Goal: Information Seeking & Learning: Check status

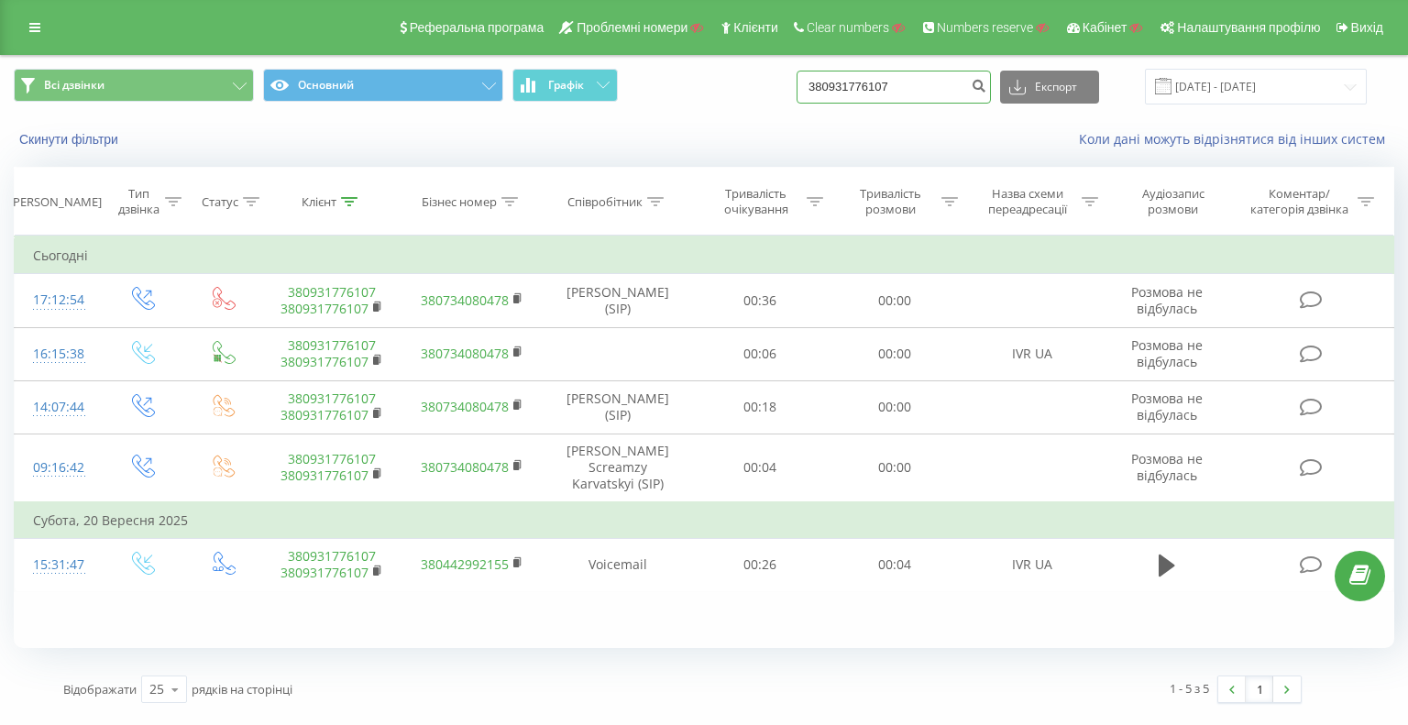
drag, startPoint x: 902, startPoint y: 89, endPoint x: 735, endPoint y: 68, distance: 168.1
click at [752, 71] on div "Всі дзвінки Основний Графік 380931776107 Експорт .csv .xls .xlsx 22.06.2025 - 2…" at bounding box center [704, 87] width 1380 height 36
paste input "671360000"
type input "380671360000"
click at [986, 88] on icon "submit" at bounding box center [979, 83] width 16 height 11
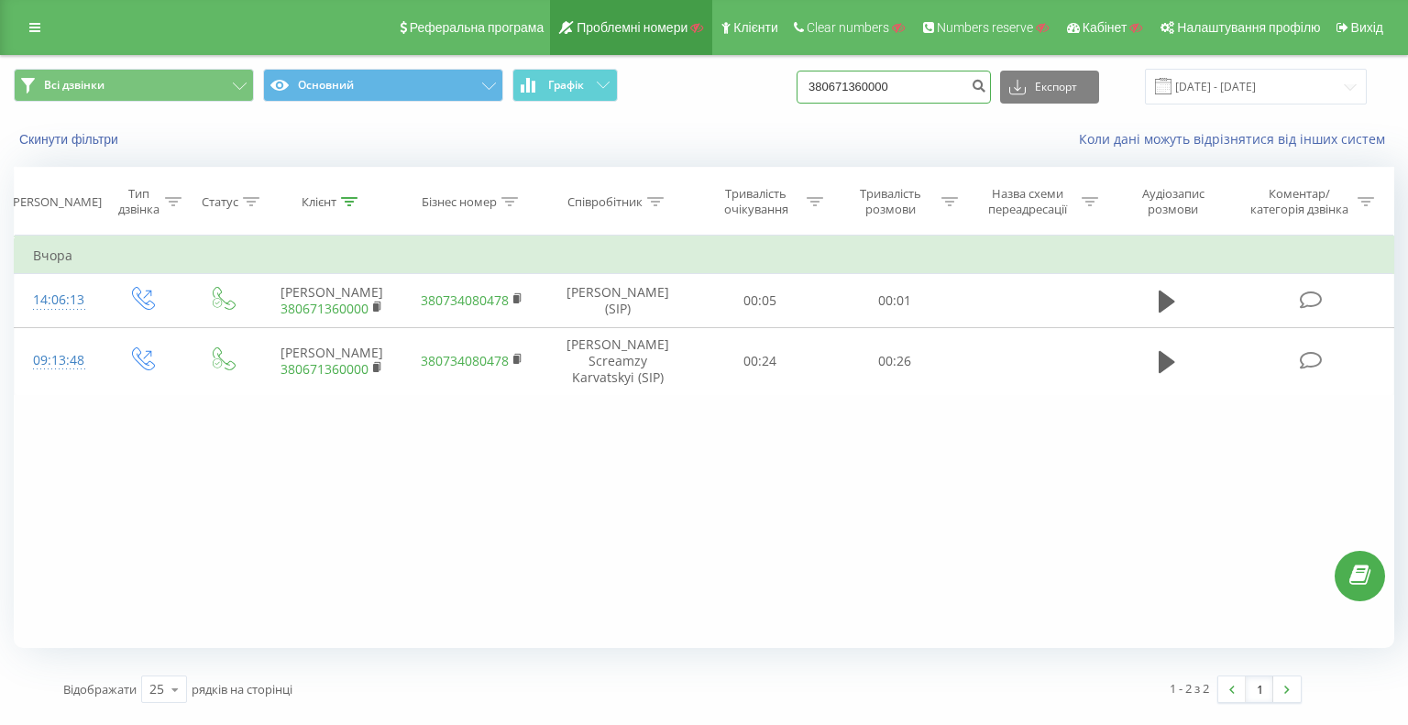
drag, startPoint x: 928, startPoint y: 92, endPoint x: 651, endPoint y: 38, distance: 282.9
click at [742, 49] on div "Реферальна програма Проблемні номери Клієнти Clear numbers Numbers reserve Кабі…" at bounding box center [704, 358] width 1408 height 717
paste input "931776107"
type input "380931776107"
click at [991, 94] on button "submit" at bounding box center [978, 87] width 25 height 33
